Goal: Answer question/provide support

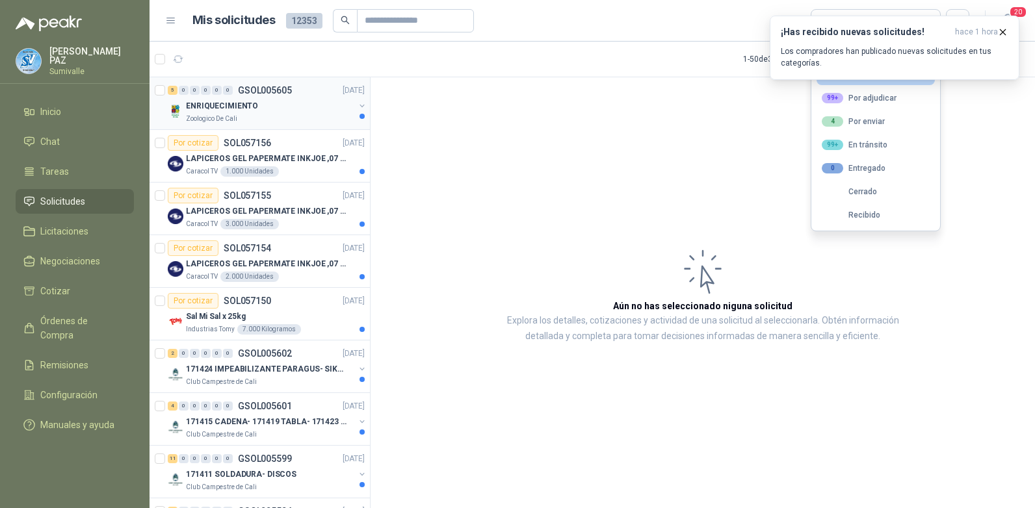
click at [262, 100] on div "ENRIQUECIMIENTO" at bounding box center [270, 106] width 168 height 16
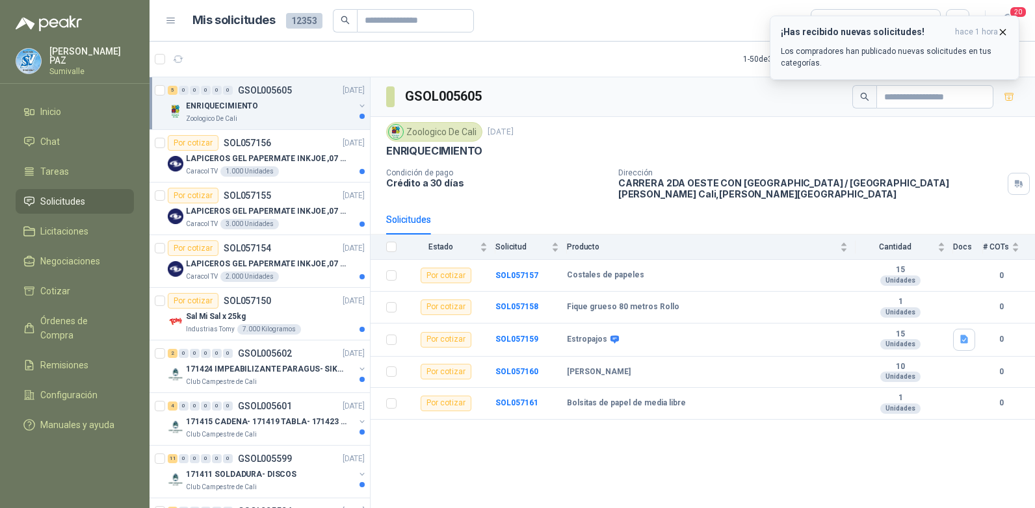
click at [997, 29] on span "hace 1 hora" at bounding box center [976, 32] width 43 height 11
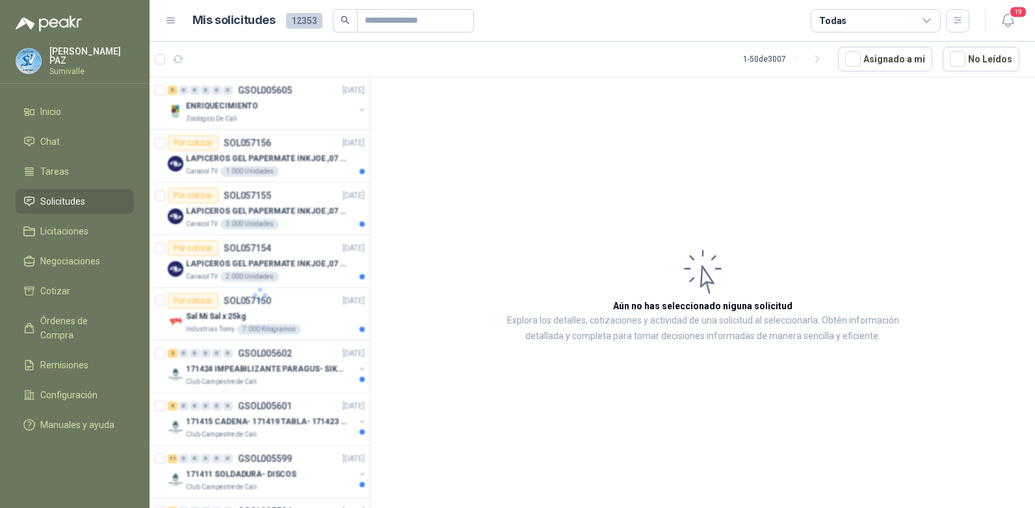
click at [844, 24] on div "Todas" at bounding box center [876, 20] width 130 height 23
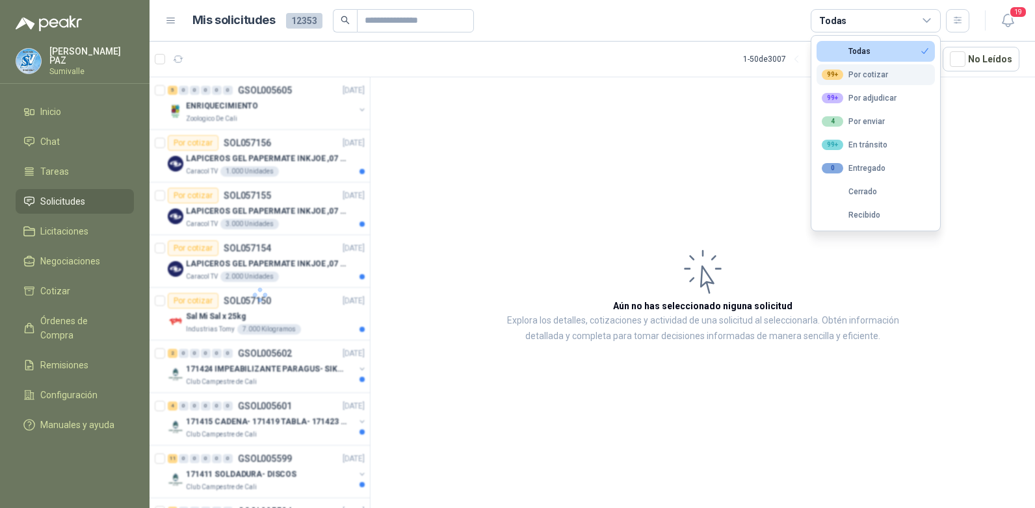
click at [842, 72] on div "99+" at bounding box center [832, 75] width 21 height 10
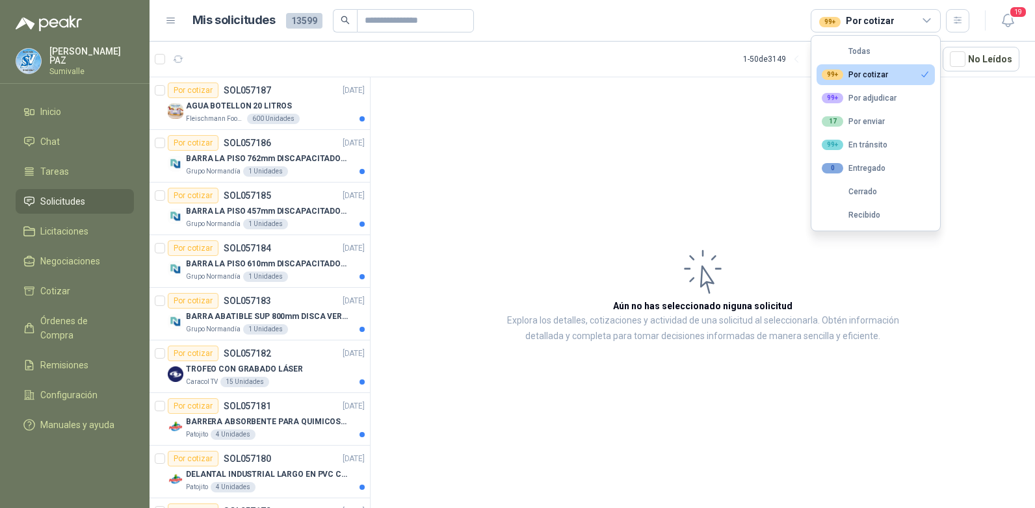
click at [668, 158] on article "Aún no has seleccionado niguna solicitud Explora los detalles, cotizaciones y a…" at bounding box center [703, 295] width 664 height 436
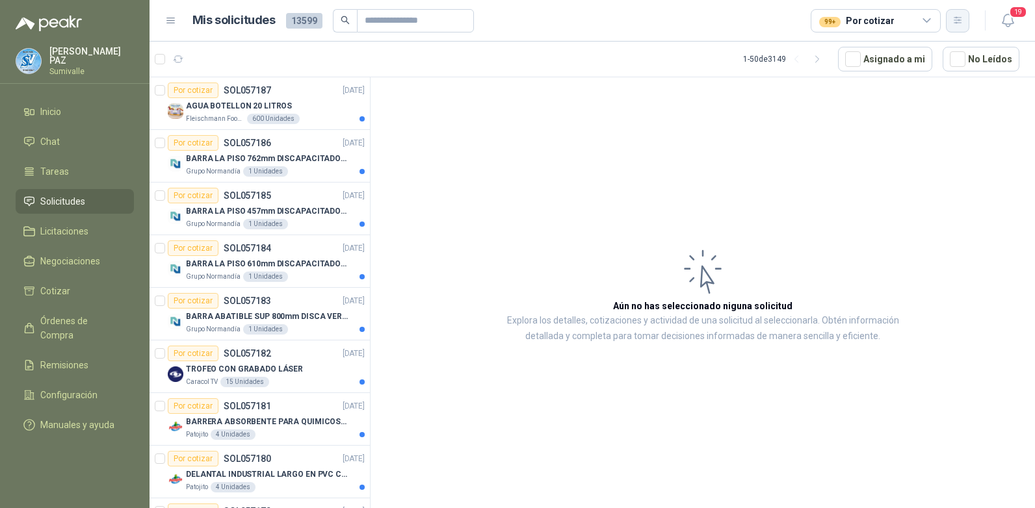
click at [949, 17] on button "button" at bounding box center [957, 20] width 23 height 23
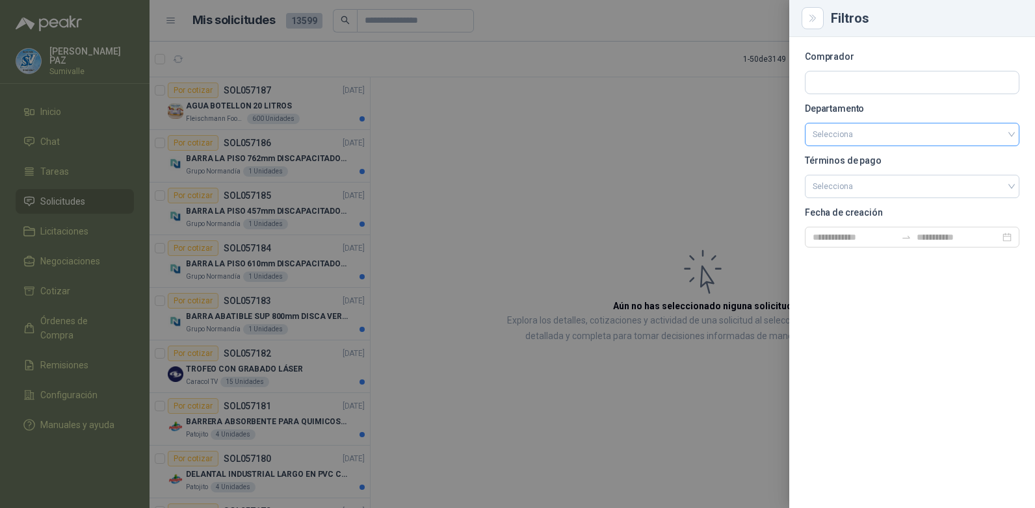
click at [863, 134] on input "search" at bounding box center [912, 135] width 199 height 22
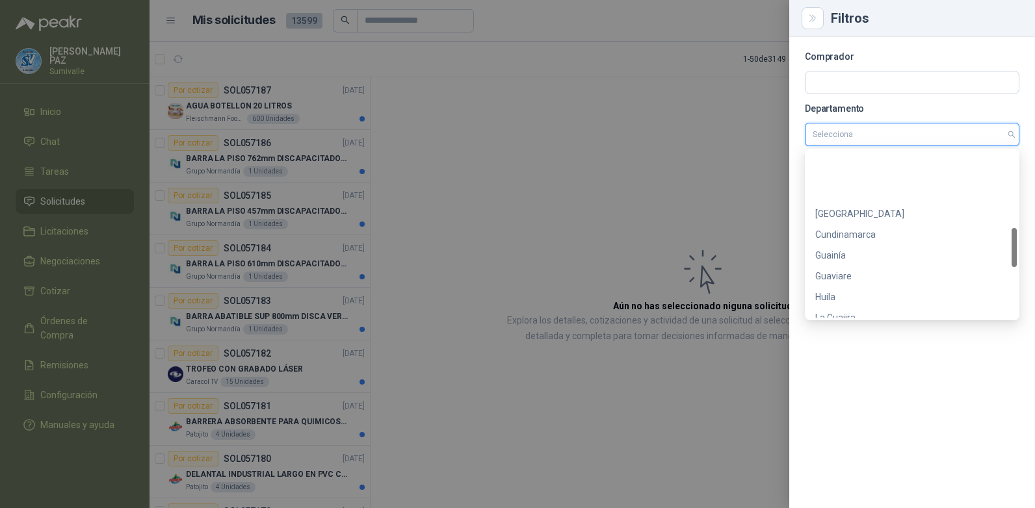
scroll to position [541, 0]
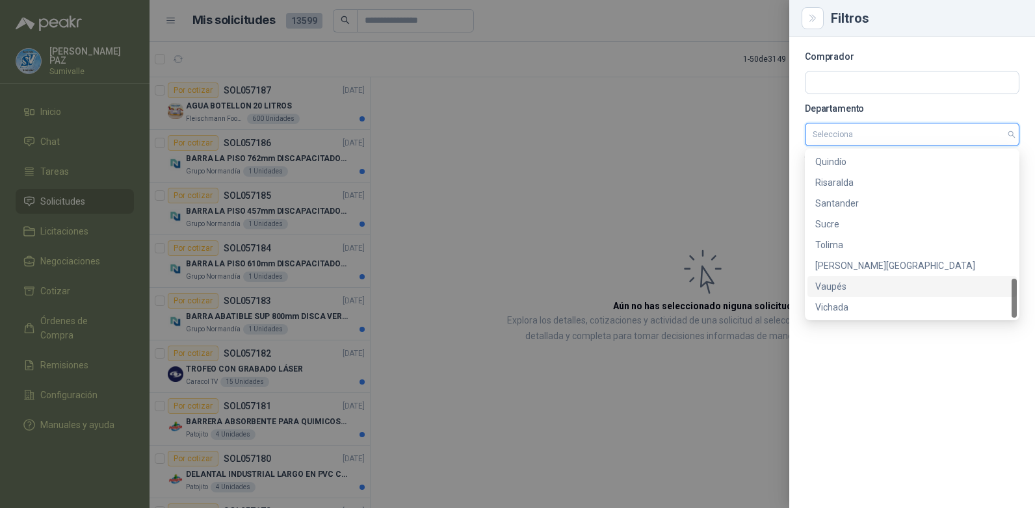
click at [871, 269] on div "[PERSON_NAME][GEOGRAPHIC_DATA]" at bounding box center [912, 266] width 194 height 14
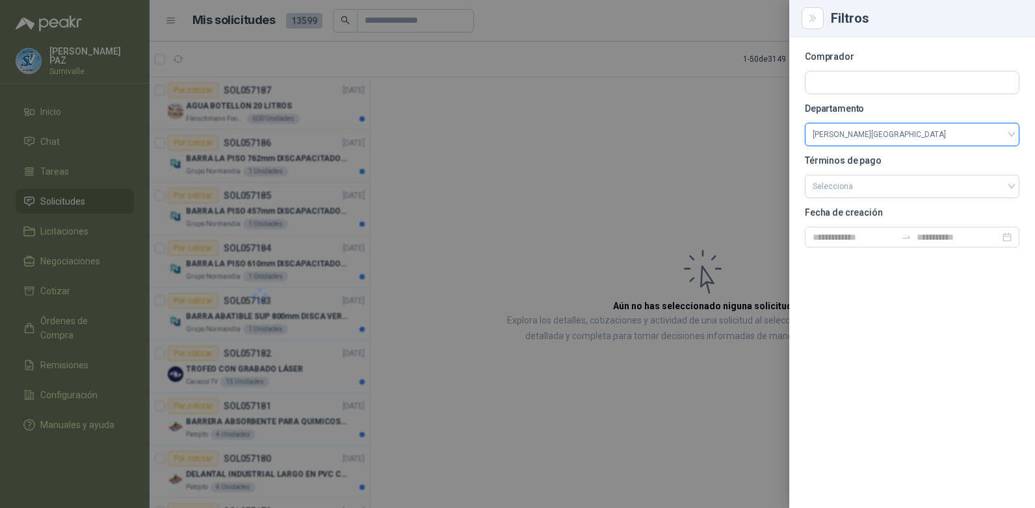
click at [615, 223] on div at bounding box center [517, 254] width 1035 height 508
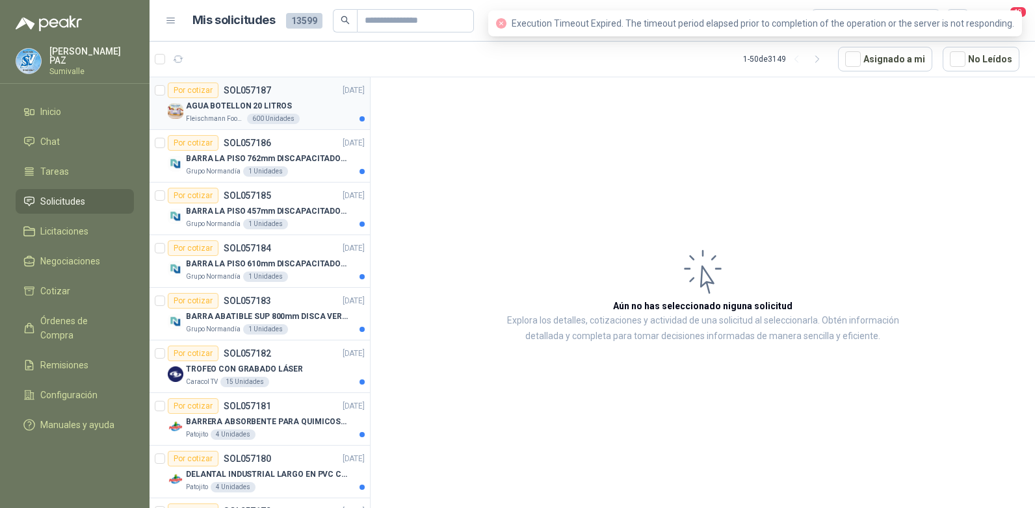
click at [282, 113] on div "AGUA BOTELLON 20 LITROS" at bounding box center [275, 106] width 179 height 16
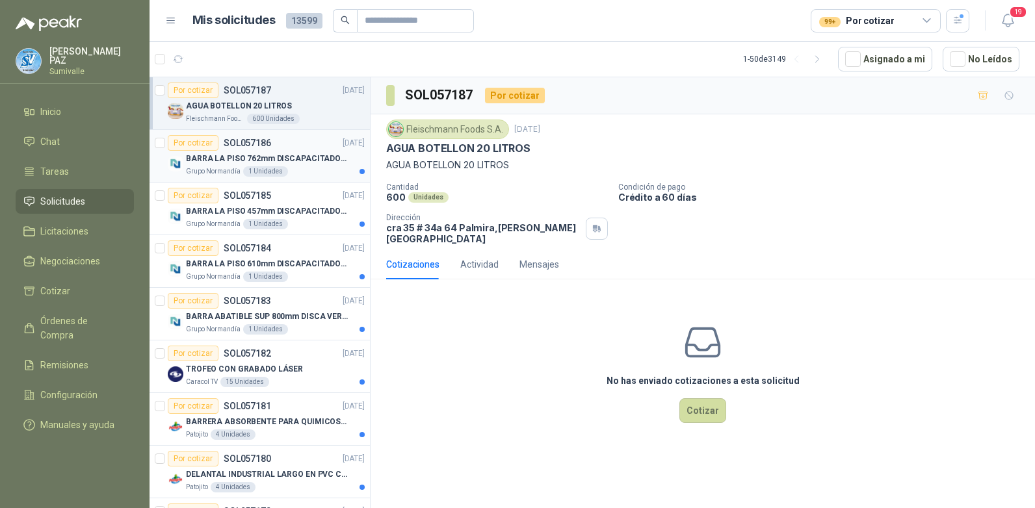
click at [287, 146] on div "Por cotizar SOL057186 23/09/25" at bounding box center [266, 143] width 197 height 16
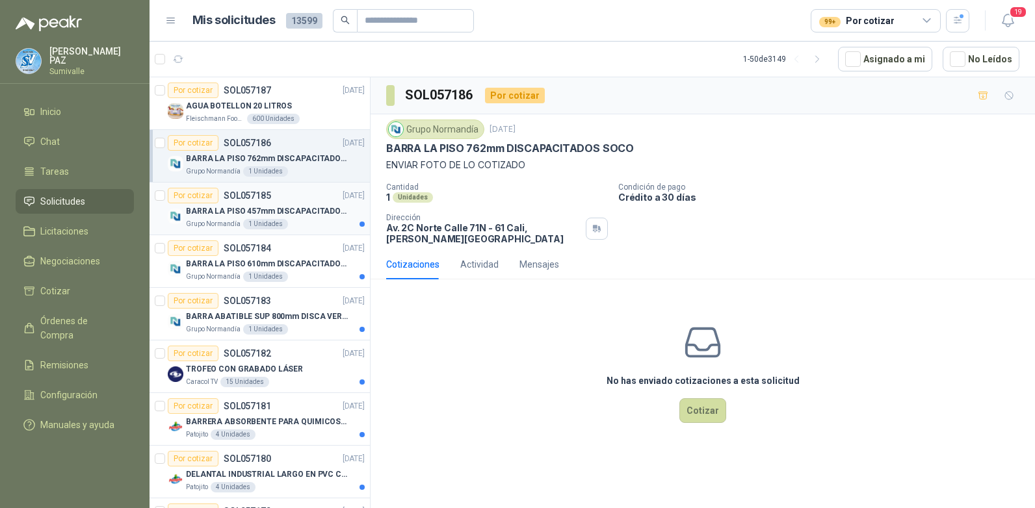
click at [296, 199] on div "Por cotizar SOL057185 23/09/25" at bounding box center [266, 196] width 197 height 16
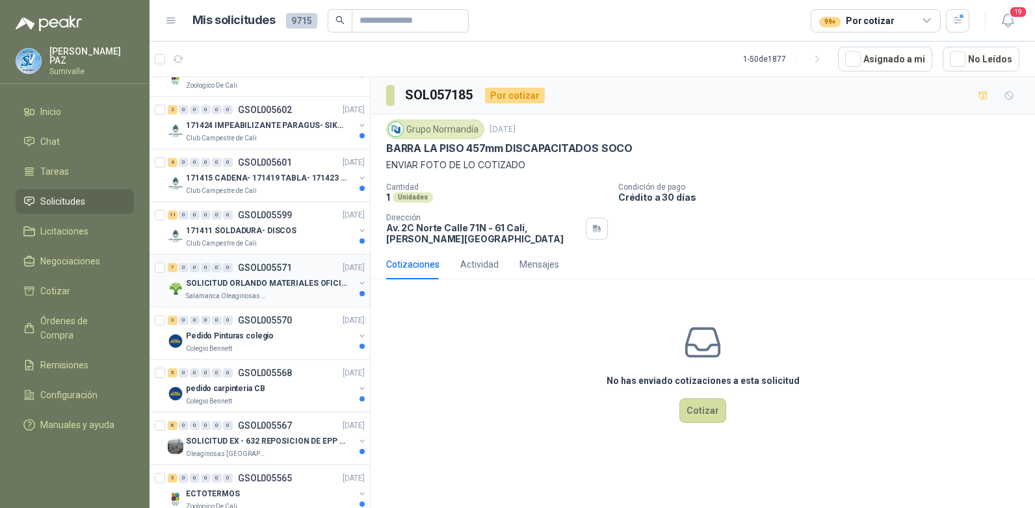
scroll to position [455, 0]
click at [290, 340] on div "Pedido Pinturas colegio" at bounding box center [270, 336] width 168 height 16
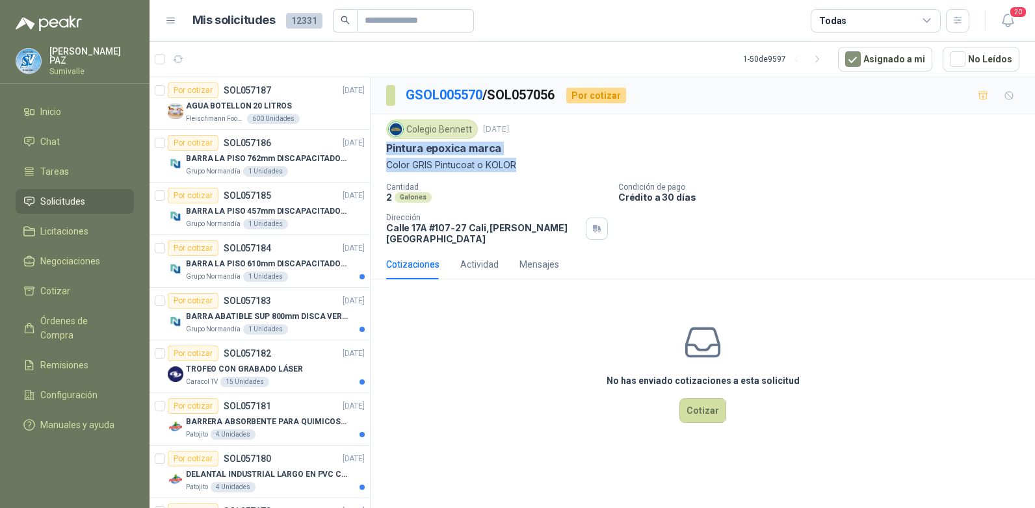
drag, startPoint x: 388, startPoint y: 150, endPoint x: 522, endPoint y: 170, distance: 135.4
click at [522, 170] on div "Colegio Bennett 23 sept, 2025 Pintura epoxica marca Color GRIS Pintucoat o KOLOR" at bounding box center [702, 146] width 633 height 53
copy div "Pintura epoxica marca Color GRIS Pintucoat o KOLOR"
drag, startPoint x: 385, startPoint y: 150, endPoint x: 455, endPoint y: 167, distance: 71.7
click at [455, 167] on div "Colegio Bennett 23 sept, 2025 Pintura epóxica Color blanco Cantidad 2 Galones C…" at bounding box center [703, 181] width 664 height 135
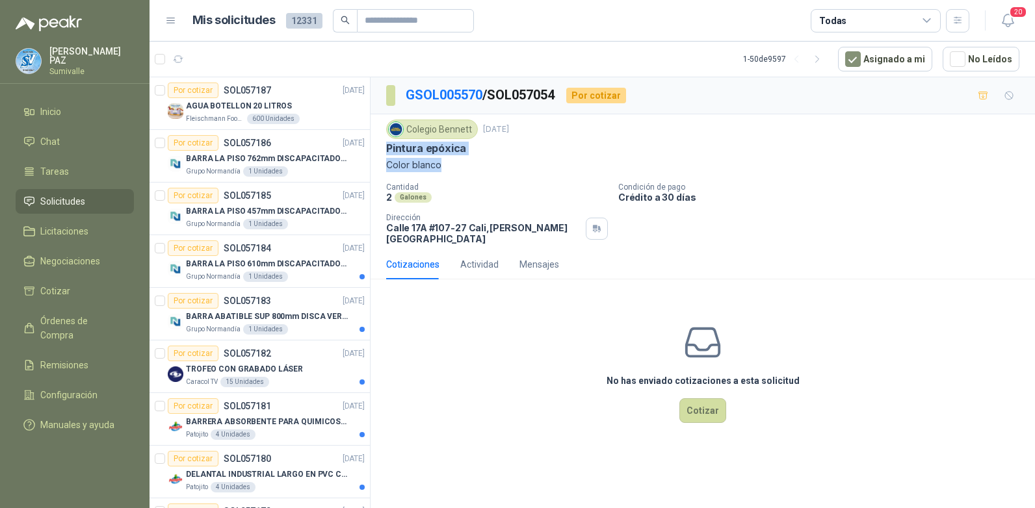
copy div "Pintura epóxica Color blanco"
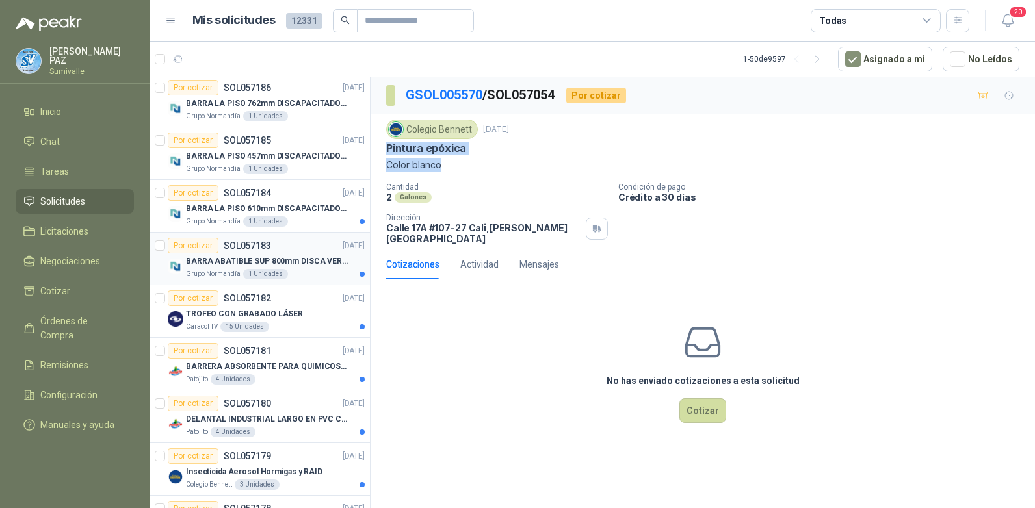
scroll to position [130, 0]
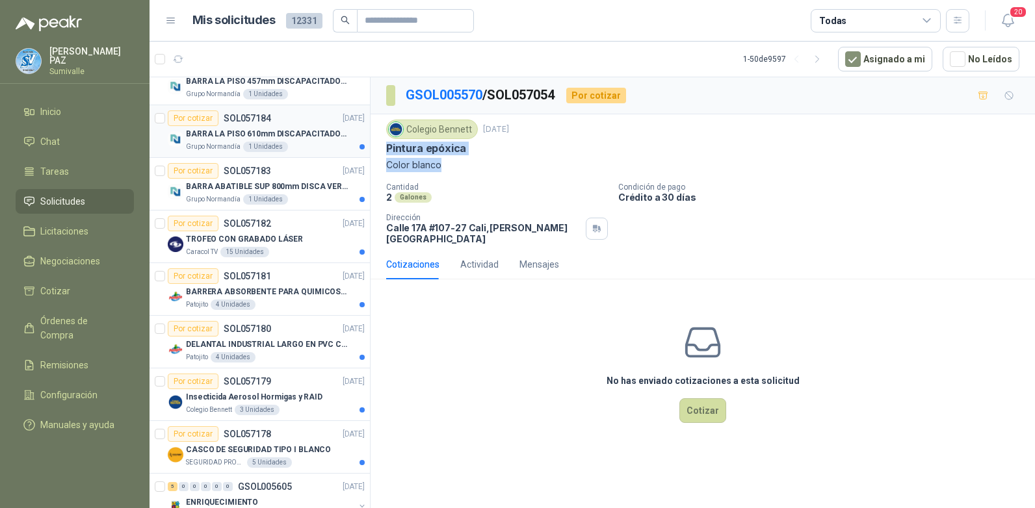
click at [278, 138] on p "BARRA LA PISO 610mm DISCAPACITADOS SOCO" at bounding box center [267, 134] width 162 height 12
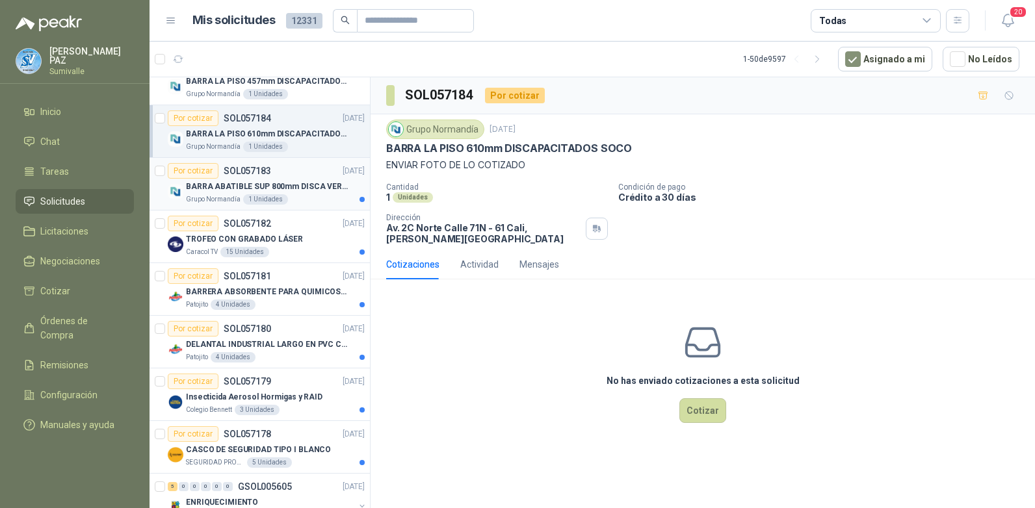
click at [278, 187] on p "BARRA ABATIBLE SUP 800mm DISCA VERT SOCO" at bounding box center [267, 187] width 162 height 12
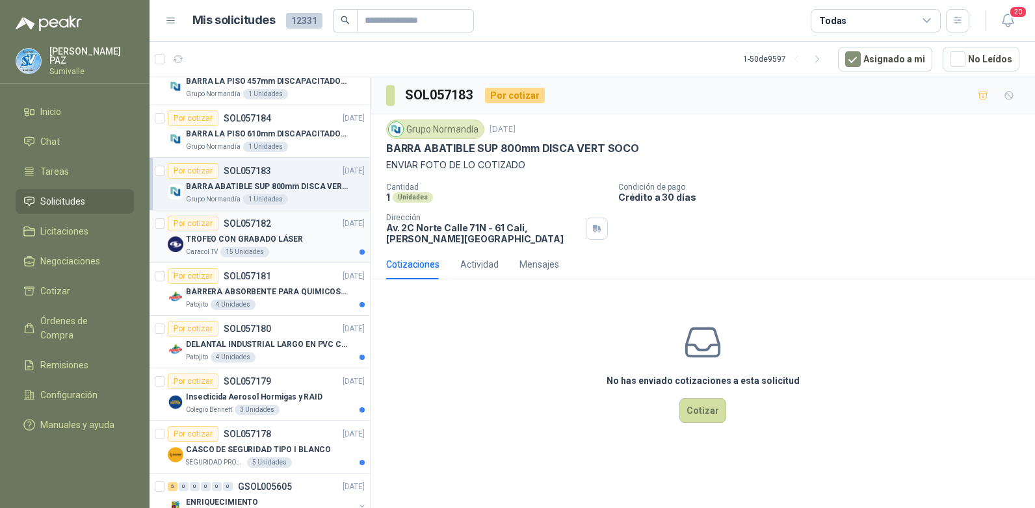
click at [259, 239] on p "TROFEO CON GRABADO LÁSER" at bounding box center [244, 239] width 117 height 12
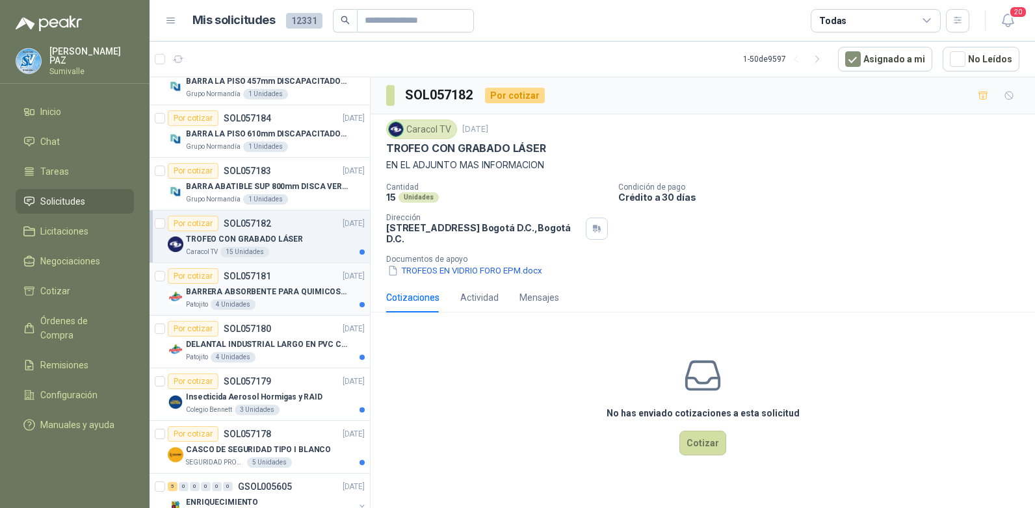
click at [252, 286] on p "BARRERA ABSORBENTE PARA QUIMICOS (DERRAME DE HIPOCLORITO)" at bounding box center [267, 292] width 162 height 12
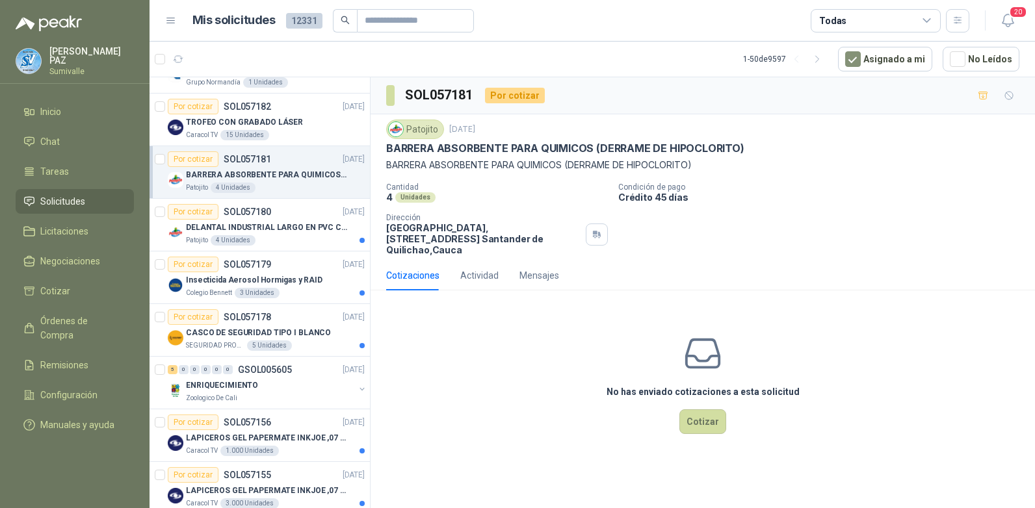
scroll to position [260, 0]
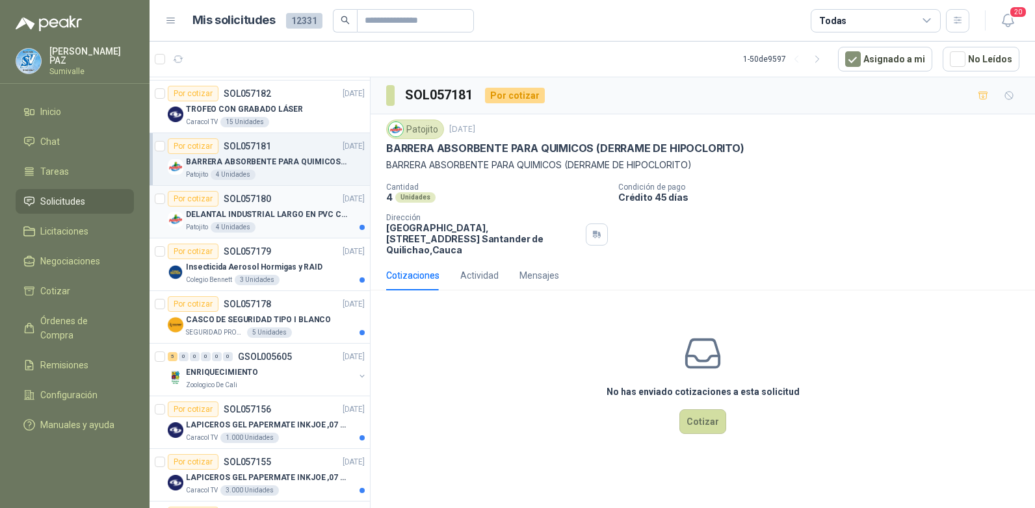
click at [293, 229] on div "Patojito 4 Unidades" at bounding box center [275, 227] width 179 height 10
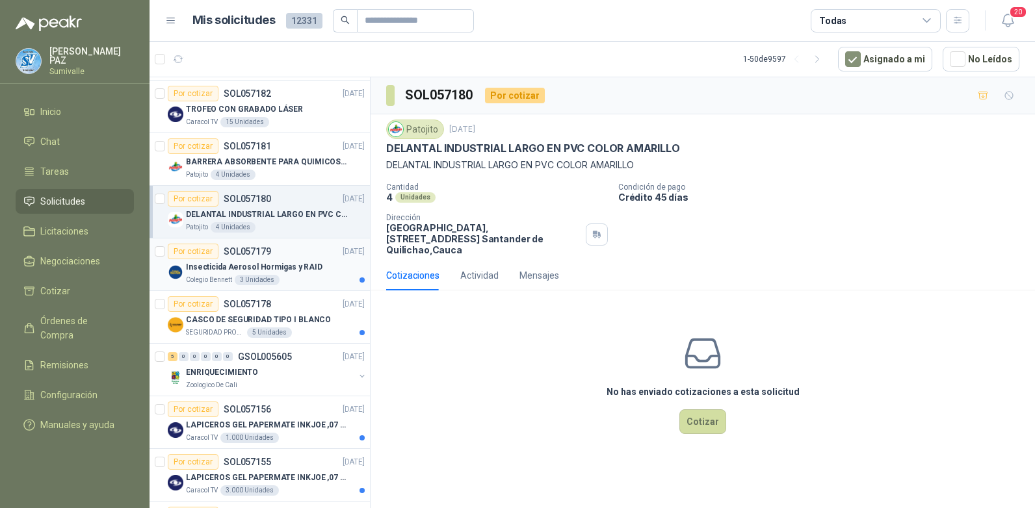
click at [304, 275] on div "Colegio Bennett 3 Unidades" at bounding box center [275, 280] width 179 height 10
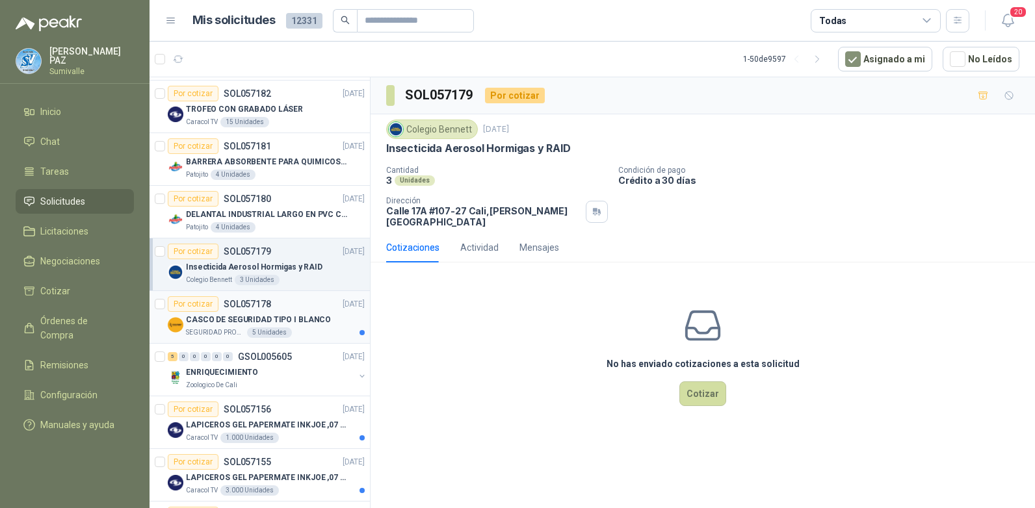
click at [296, 316] on p "CASCO DE SEGURIDAD TIPO I BLANCO" at bounding box center [258, 320] width 145 height 12
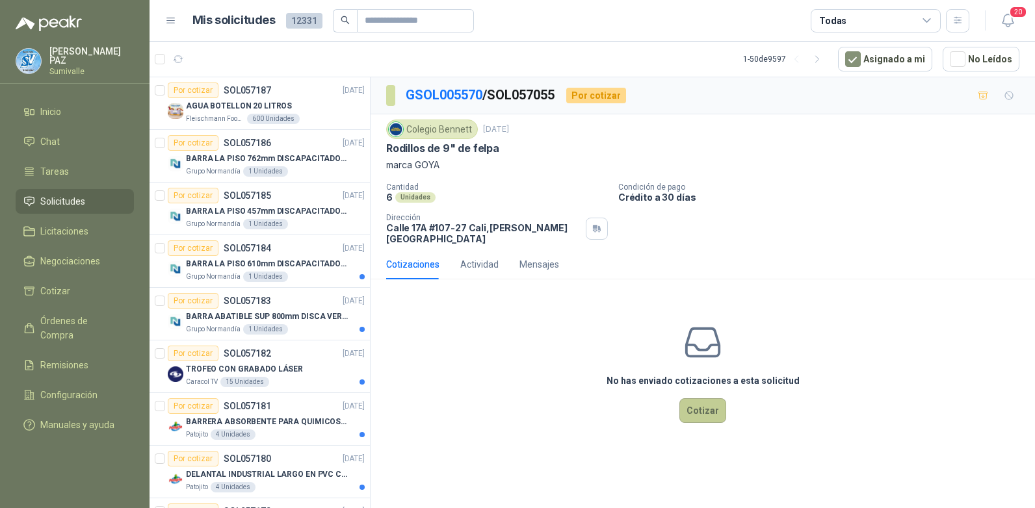
click at [714, 402] on button "Cotizar" at bounding box center [702, 410] width 47 height 25
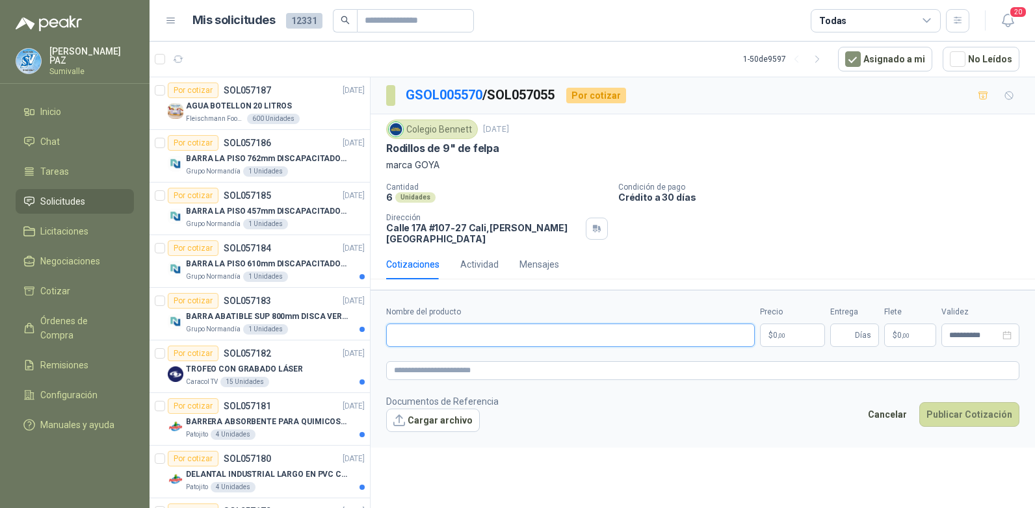
click at [445, 329] on input "Nombre del producto" at bounding box center [570, 335] width 369 height 23
paste input "**********"
type input "**********"
click at [798, 332] on p "$ 0 ,00" at bounding box center [792, 335] width 65 height 23
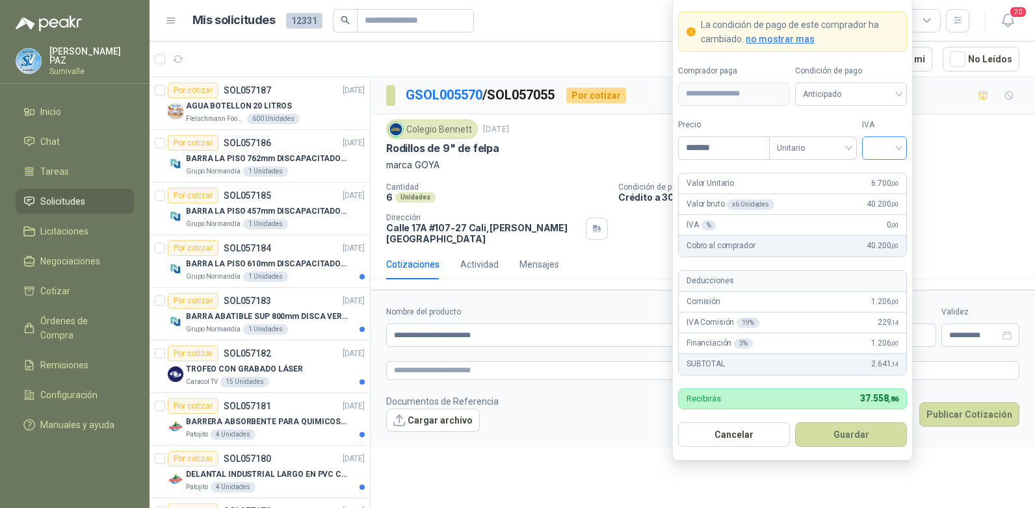
type input "*******"
click at [881, 140] on input "search" at bounding box center [884, 147] width 29 height 20
click at [887, 166] on div "19%" at bounding box center [885, 174] width 40 height 21
click at [884, 97] on span "Anticipado" at bounding box center [851, 95] width 96 height 20
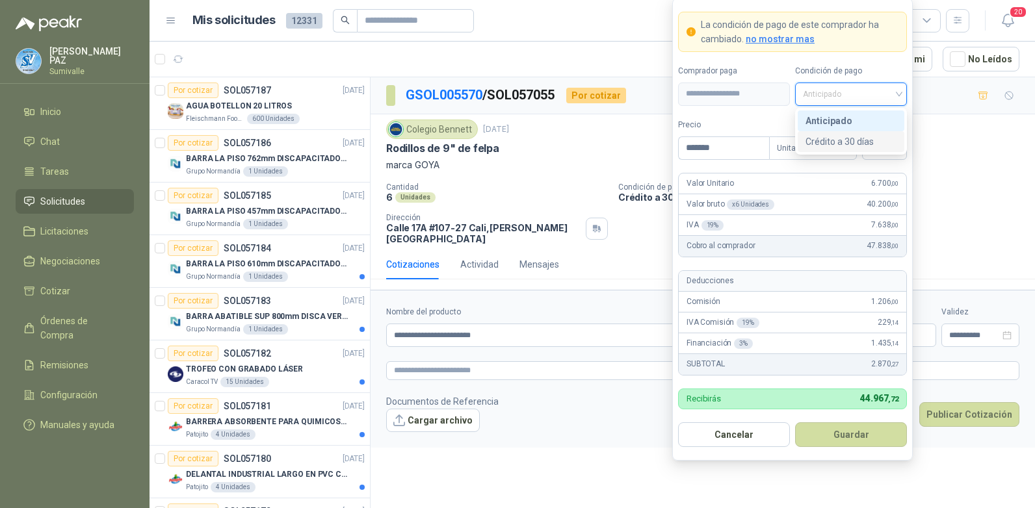
click at [857, 136] on div "Crédito a 30 días" at bounding box center [850, 142] width 91 height 14
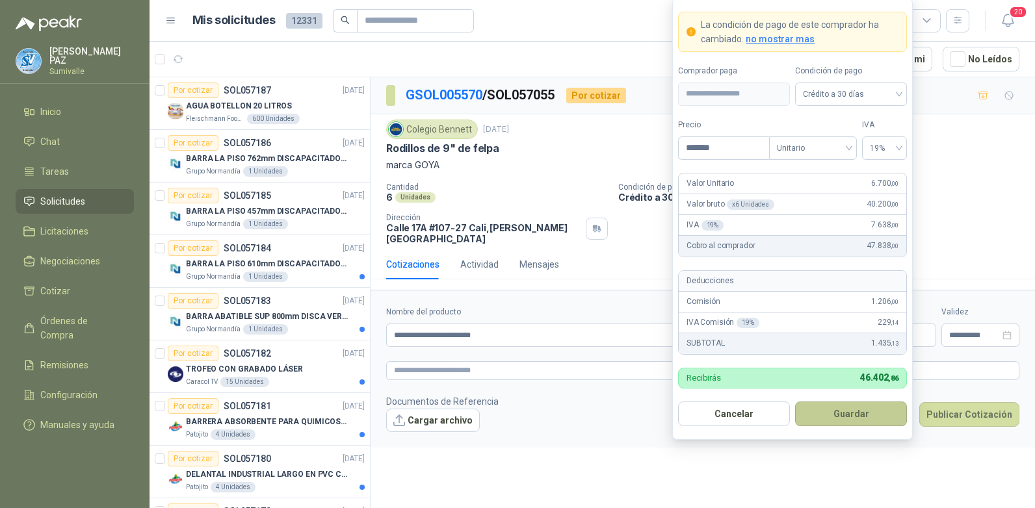
click at [857, 410] on button "Guardar" at bounding box center [851, 414] width 112 height 25
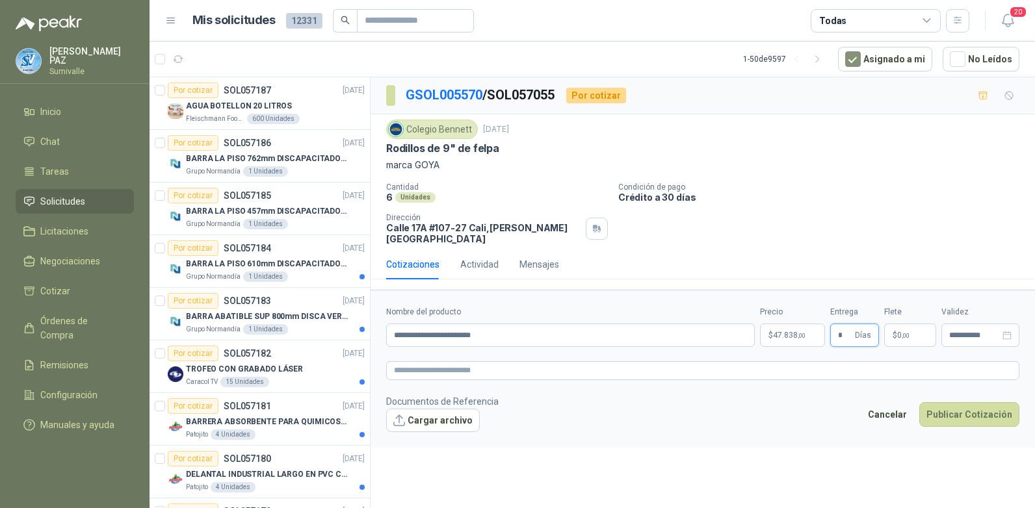
type input "*"
click at [906, 324] on p "$ 0 ,00" at bounding box center [910, 335] width 52 height 23
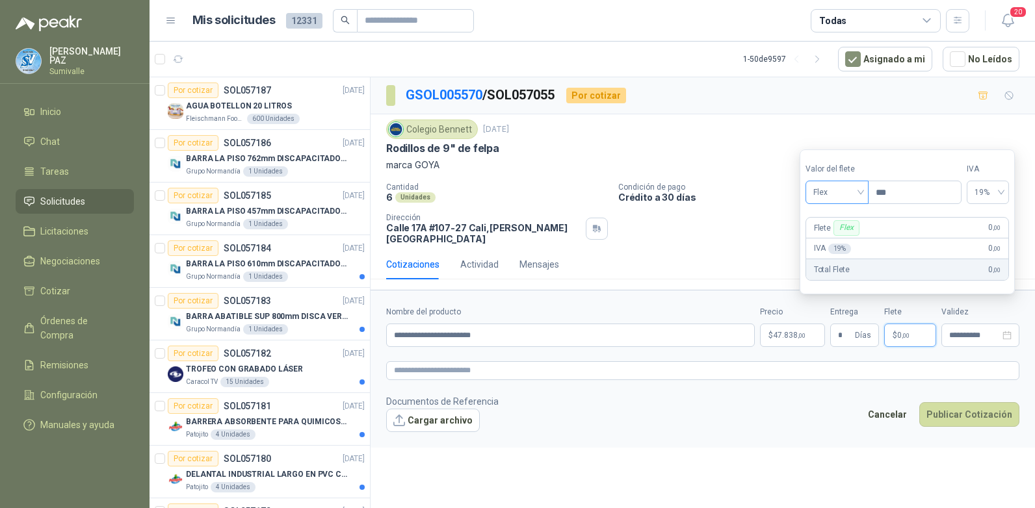
click at [836, 196] on span "Flex" at bounding box center [836, 193] width 47 height 20
click at [841, 241] on div "Incluido" at bounding box center [838, 240] width 45 height 14
click at [972, 407] on button "Publicar Cotización" at bounding box center [969, 414] width 100 height 25
